Goal: Communication & Community: Answer question/provide support

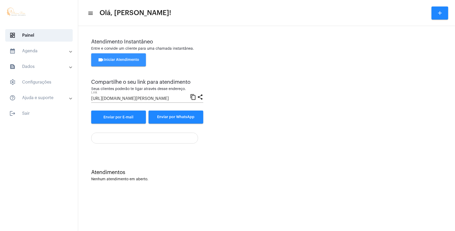
click at [139, 60] on button "videocam Iniciar Atendimento" at bounding box center [118, 59] width 55 height 13
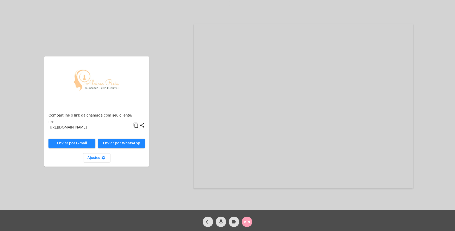
click at [250, 220] on mat-icon "call_end" at bounding box center [247, 222] width 6 height 6
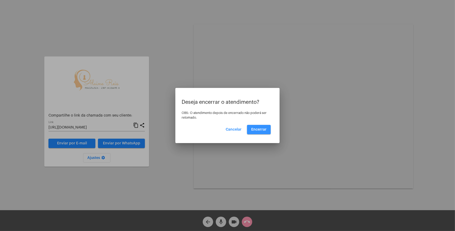
click at [264, 133] on button "Encerrar" at bounding box center [259, 129] width 24 height 9
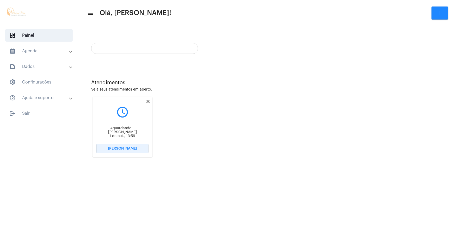
click at [132, 147] on span "[PERSON_NAME]" at bounding box center [122, 149] width 29 height 4
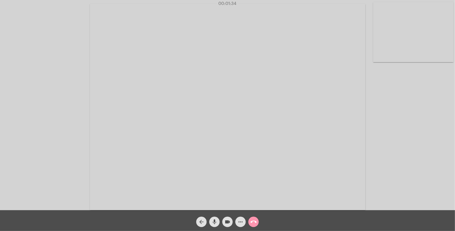
click at [303, 105] on video at bounding box center [227, 107] width 275 height 206
click at [200, 125] on video at bounding box center [114, 106] width 219 height 165
